Goal: Task Accomplishment & Management: Complete application form

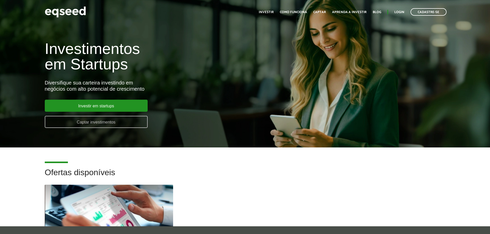
click at [122, 123] on link "Captar investimentos" at bounding box center [96, 122] width 103 height 12
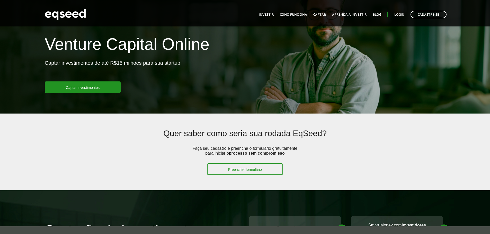
scroll to position [103, 0]
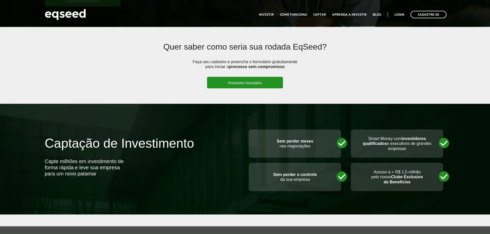
click at [245, 83] on link "Preencher formulário" at bounding box center [245, 83] width 76 height 12
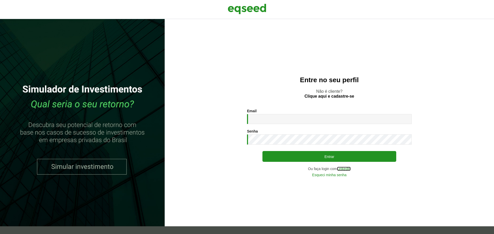
click at [346, 168] on link "LinkedIn" at bounding box center [344, 169] width 14 height 4
